Goal: Find specific page/section: Find specific page/section

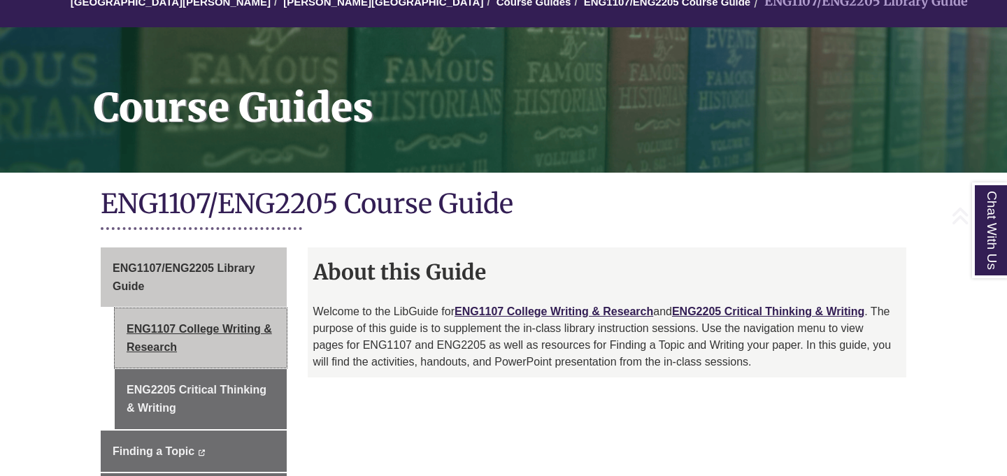
scroll to position [177, 0]
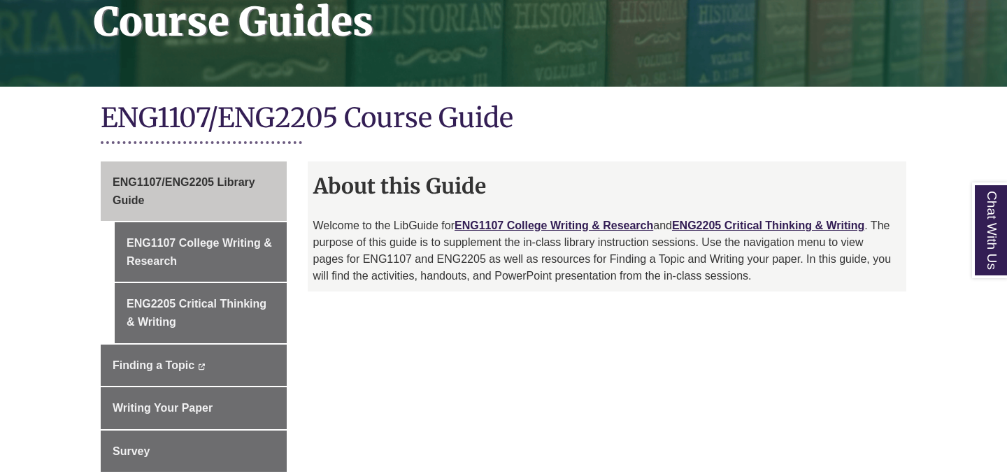
scroll to position [340, 0]
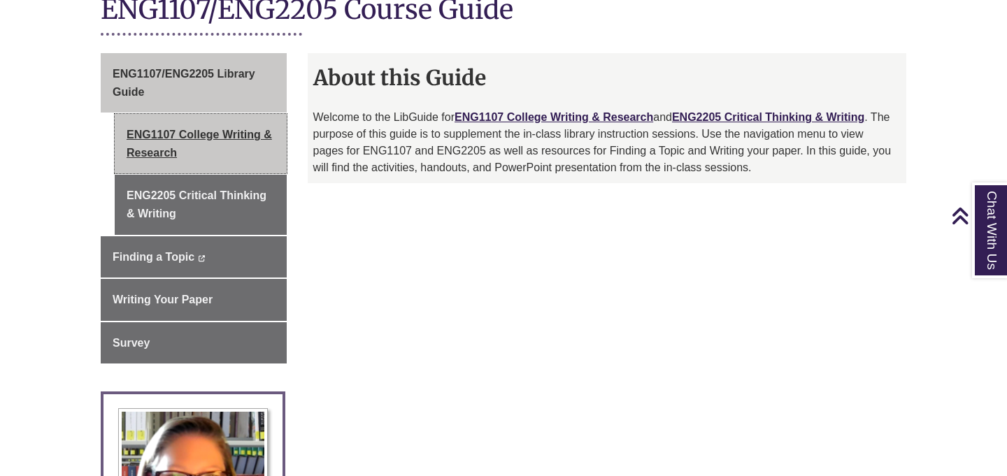
click at [258, 131] on link "ENG1107 College Writing & Research" at bounding box center [201, 143] width 172 height 59
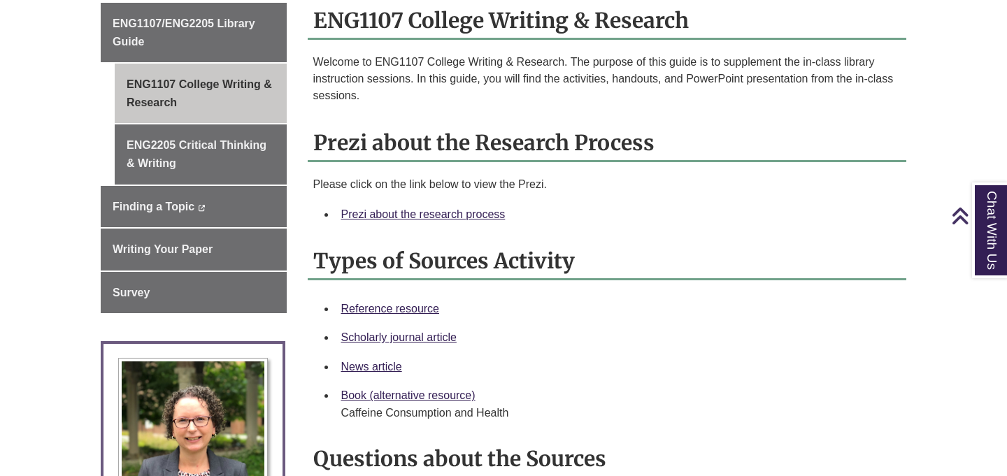
scroll to position [410, 0]
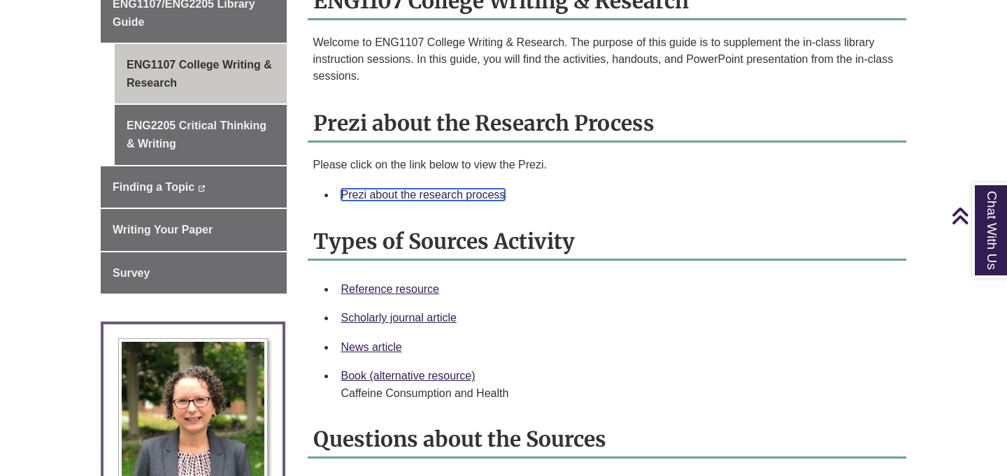
click at [430, 192] on link "Prezi about the research process" at bounding box center [423, 195] width 164 height 12
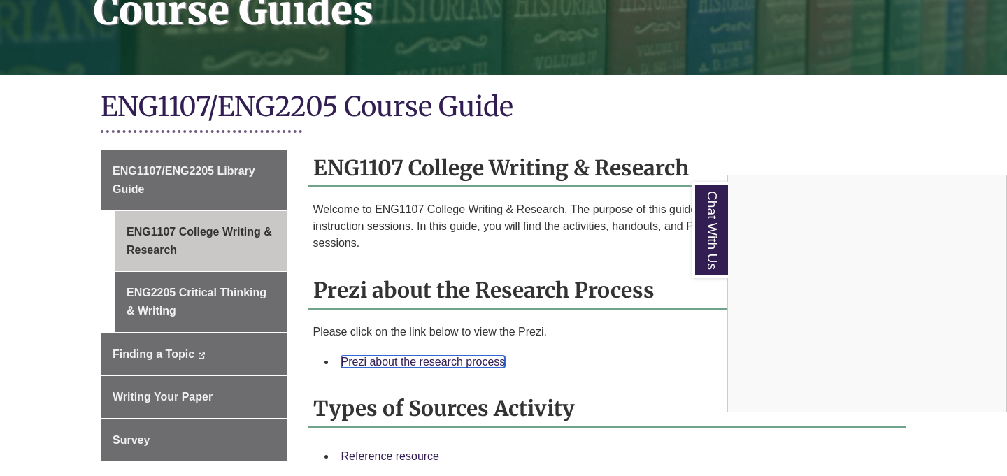
scroll to position [243, 0]
